Goal: Transaction & Acquisition: Purchase product/service

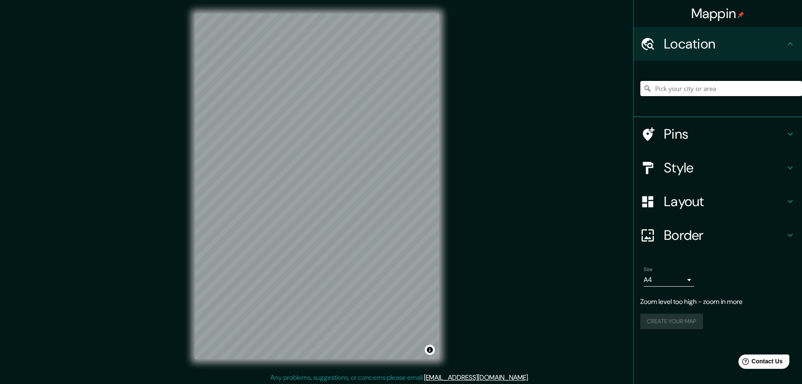
drag, startPoint x: 714, startPoint y: 174, endPoint x: 715, endPoint y: 168, distance: 6.4
click at [715, 171] on h4 "Style" at bounding box center [724, 167] width 121 height 17
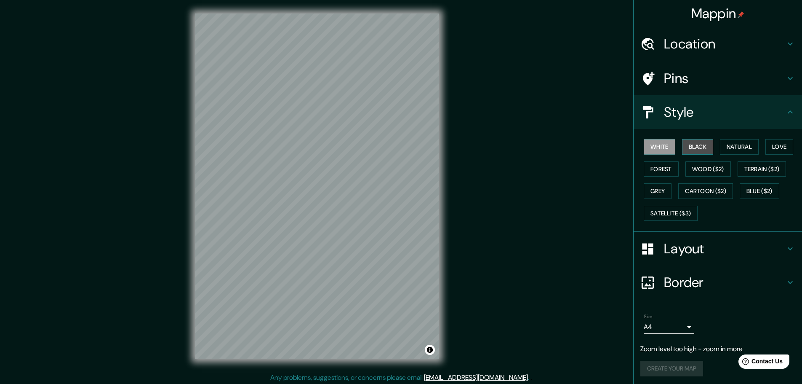
click at [705, 150] on button "Black" at bounding box center [698, 147] width 32 height 16
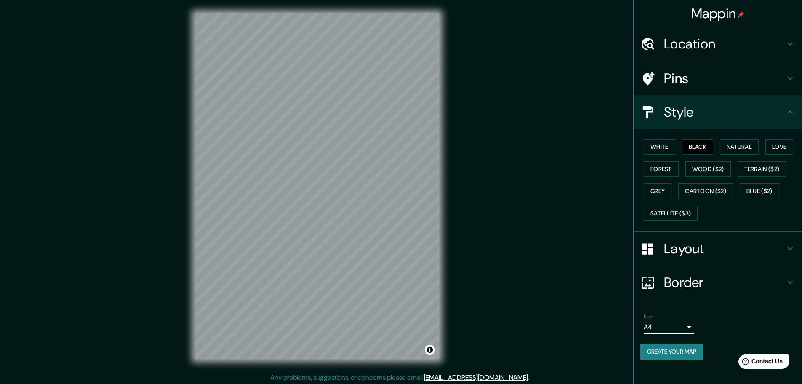
click at [441, 203] on div "© Mapbox © OpenStreetMap Improve this map" at bounding box center [317, 186] width 271 height 372
click at [689, 219] on button "Satellite ($3)" at bounding box center [671, 214] width 54 height 16
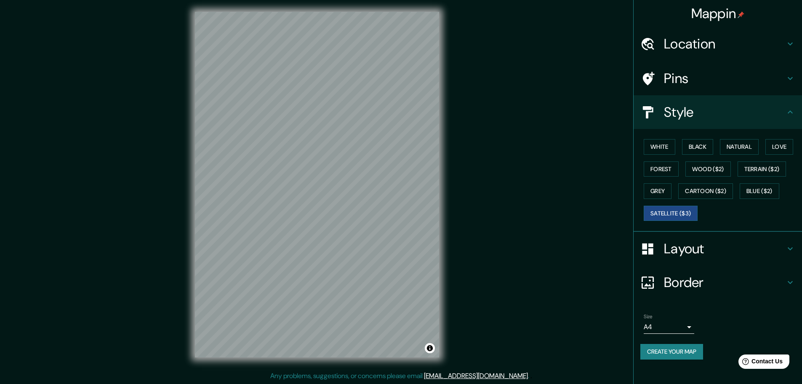
scroll to position [2, 0]
click at [715, 40] on h4 "Location" at bounding box center [724, 43] width 121 height 17
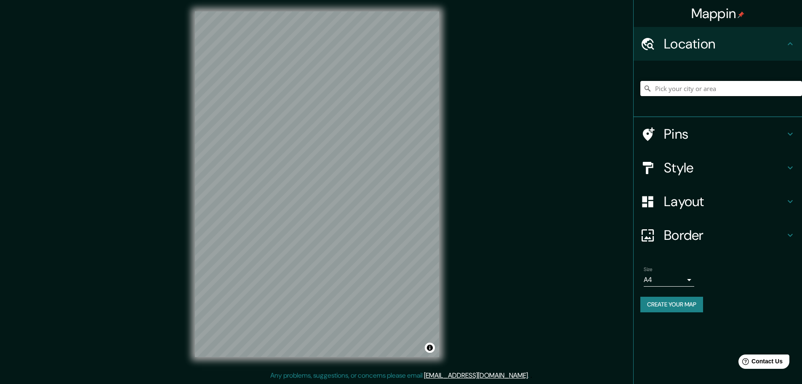
click at [693, 88] on input "Pick your city or area" at bounding box center [722, 88] width 162 height 15
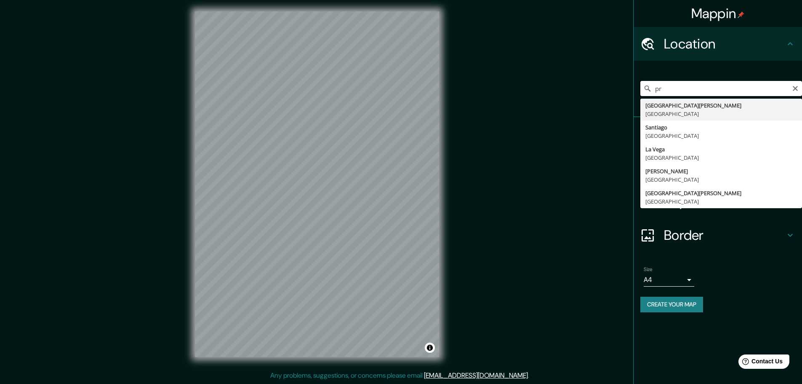
type input "p"
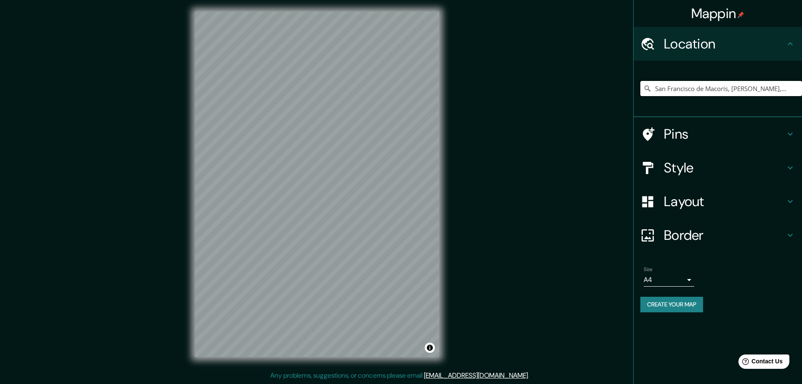
type input "San Francisco de Macorís, [PERSON_NAME], [GEOGRAPHIC_DATA]"
click at [717, 166] on h4 "Style" at bounding box center [724, 167] width 121 height 17
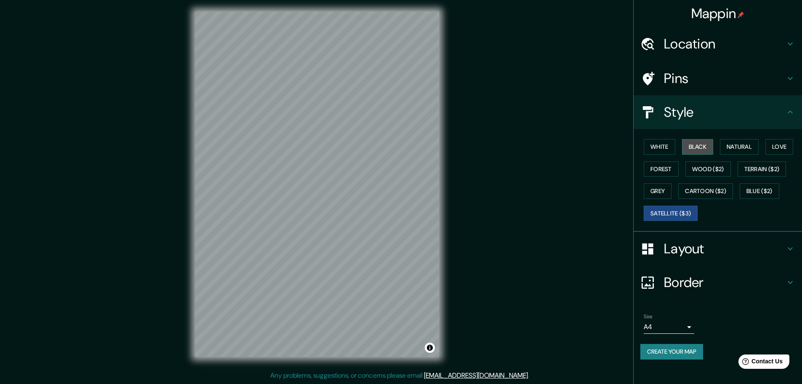
click at [700, 147] on button "Black" at bounding box center [698, 147] width 32 height 16
click at [743, 286] on h4 "Border" at bounding box center [724, 282] width 121 height 17
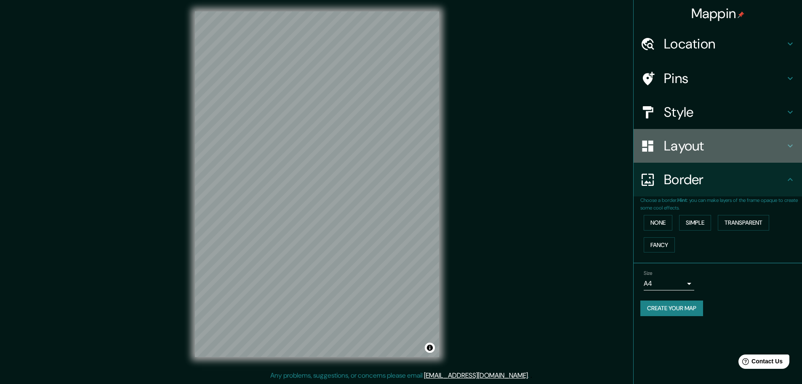
click at [710, 144] on h4 "Layout" at bounding box center [724, 145] width 121 height 17
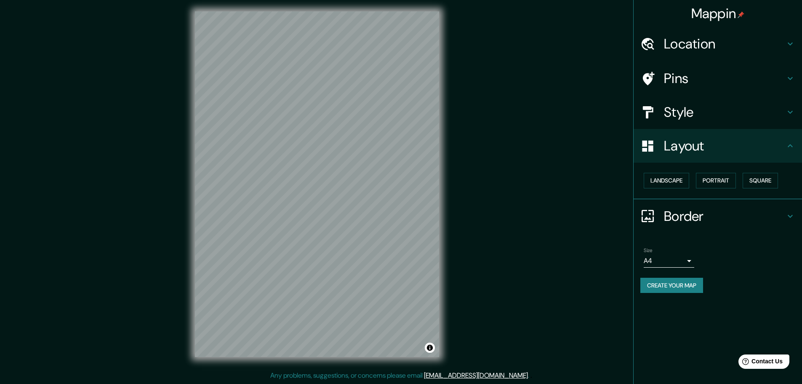
click at [678, 221] on h4 "Border" at bounding box center [724, 216] width 121 height 17
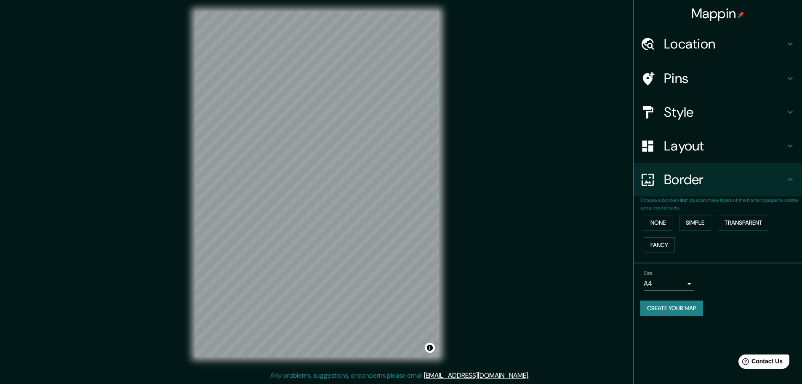
click at [792, 176] on icon at bounding box center [791, 179] width 10 height 10
click at [702, 138] on h4 "Layout" at bounding box center [724, 145] width 121 height 17
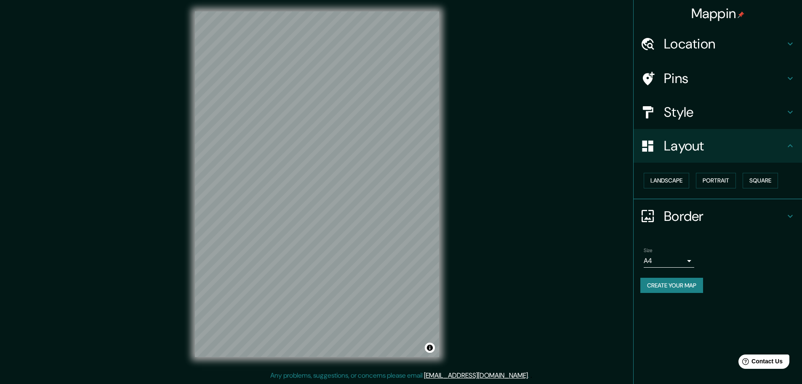
scroll to position [0, 0]
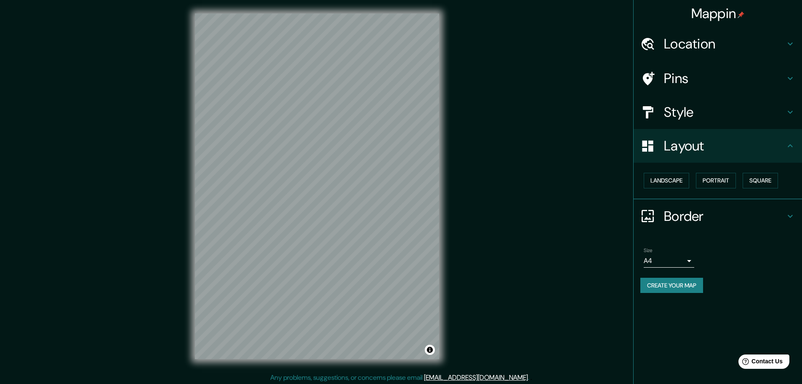
click at [156, 222] on div "Mappin Location San Francisco de Macorís, Duarte, Dominican Republic San Franci…" at bounding box center [401, 193] width 802 height 386
click at [765, 177] on button "Square" at bounding box center [760, 181] width 35 height 16
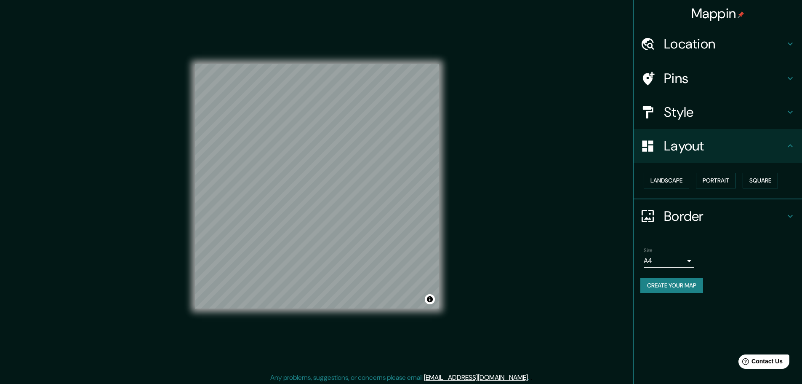
click at [443, 112] on div "© Mapbox © OpenStreetMap Improve this map" at bounding box center [317, 186] width 271 height 372
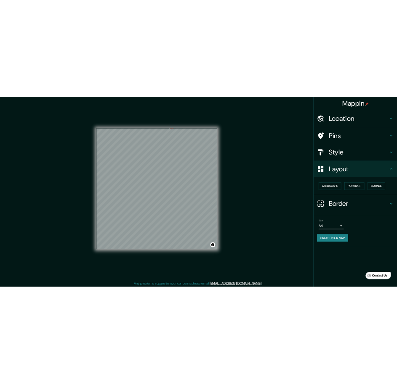
scroll to position [2, 0]
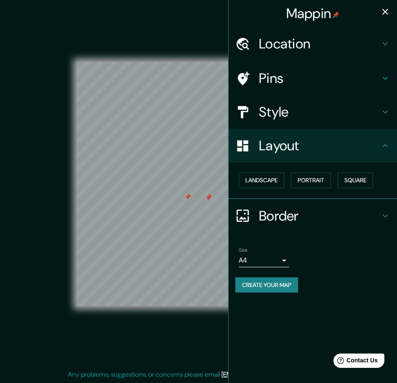
click at [382, 13] on icon "button" at bounding box center [385, 12] width 10 height 10
